Goal: Task Accomplishment & Management: Manage account settings

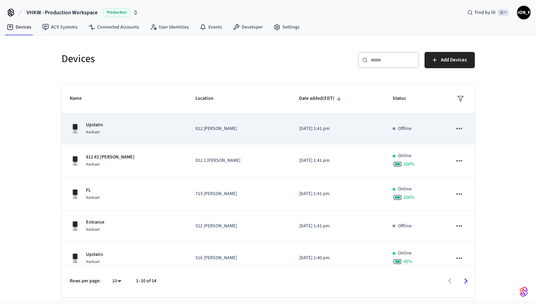
click at [454, 129] on icon "sticky table" at bounding box center [458, 128] width 9 height 9
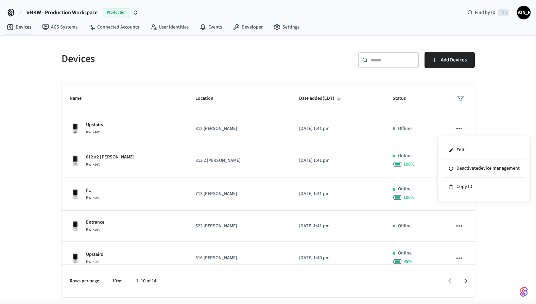
click at [514, 117] on div at bounding box center [268, 152] width 536 height 304
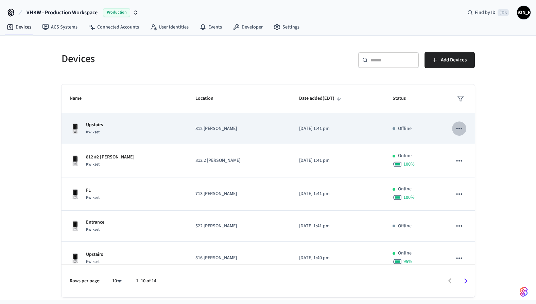
click at [455, 126] on icon "sticky table" at bounding box center [458, 128] width 9 height 9
click at [455, 126] on div at bounding box center [268, 152] width 536 height 304
click at [452, 133] on button "sticky table" at bounding box center [459, 129] width 14 height 14
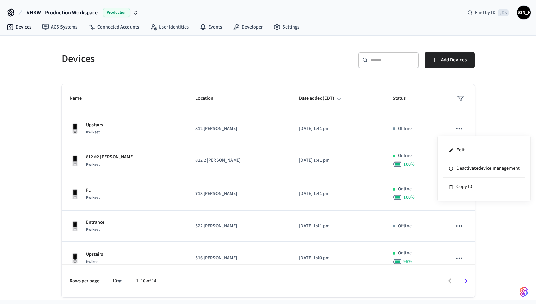
click at [514, 103] on div at bounding box center [268, 152] width 536 height 304
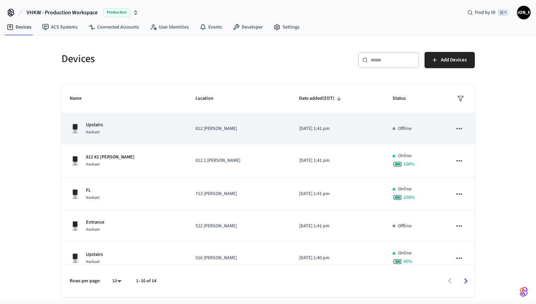
click at [455, 134] on button "sticky table" at bounding box center [459, 129] width 14 height 14
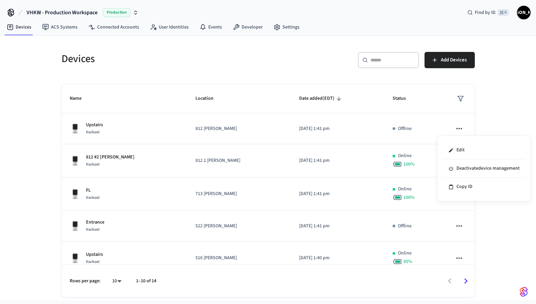
click at [452, 130] on div at bounding box center [268, 152] width 536 height 304
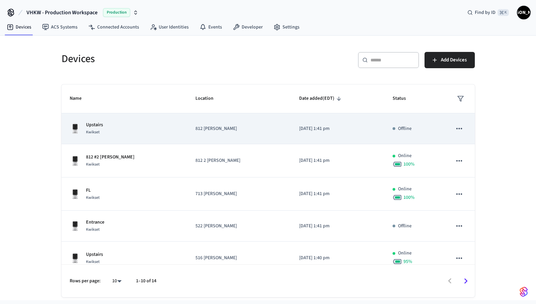
click at [454, 129] on icon "sticky table" at bounding box center [458, 128] width 9 height 9
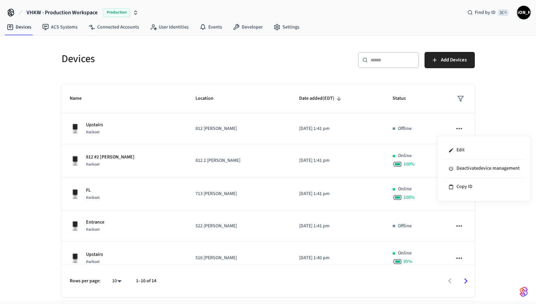
click at [450, 127] on div at bounding box center [268, 152] width 536 height 304
click at [457, 127] on icon "sticky table" at bounding box center [458, 128] width 9 height 9
click at [29, 86] on div at bounding box center [268, 152] width 536 height 304
click at [457, 99] on icon "sticky table" at bounding box center [460, 98] width 7 height 7
click at [504, 101] on div at bounding box center [268, 152] width 536 height 304
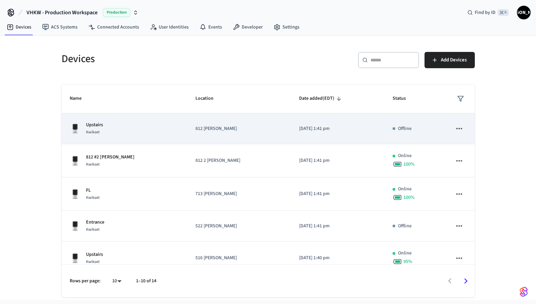
click at [456, 128] on icon "sticky table" at bounding box center [459, 128] width 6 height 1
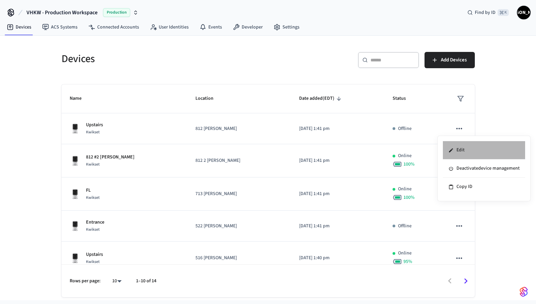
click at [463, 151] on li "Edit" at bounding box center [483, 150] width 82 height 18
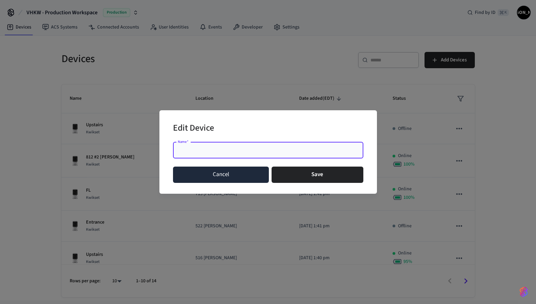
click at [223, 175] on button "Cancel" at bounding box center [221, 175] width 96 height 16
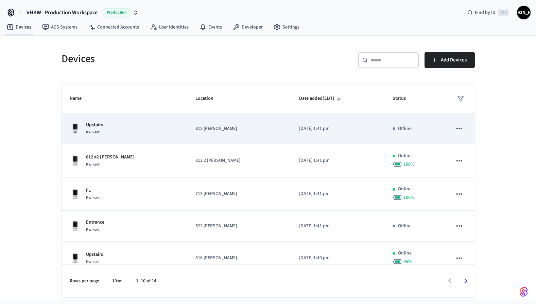
click at [455, 131] on icon "sticky table" at bounding box center [458, 128] width 9 height 9
